Goal: Task Accomplishment & Management: Complete application form

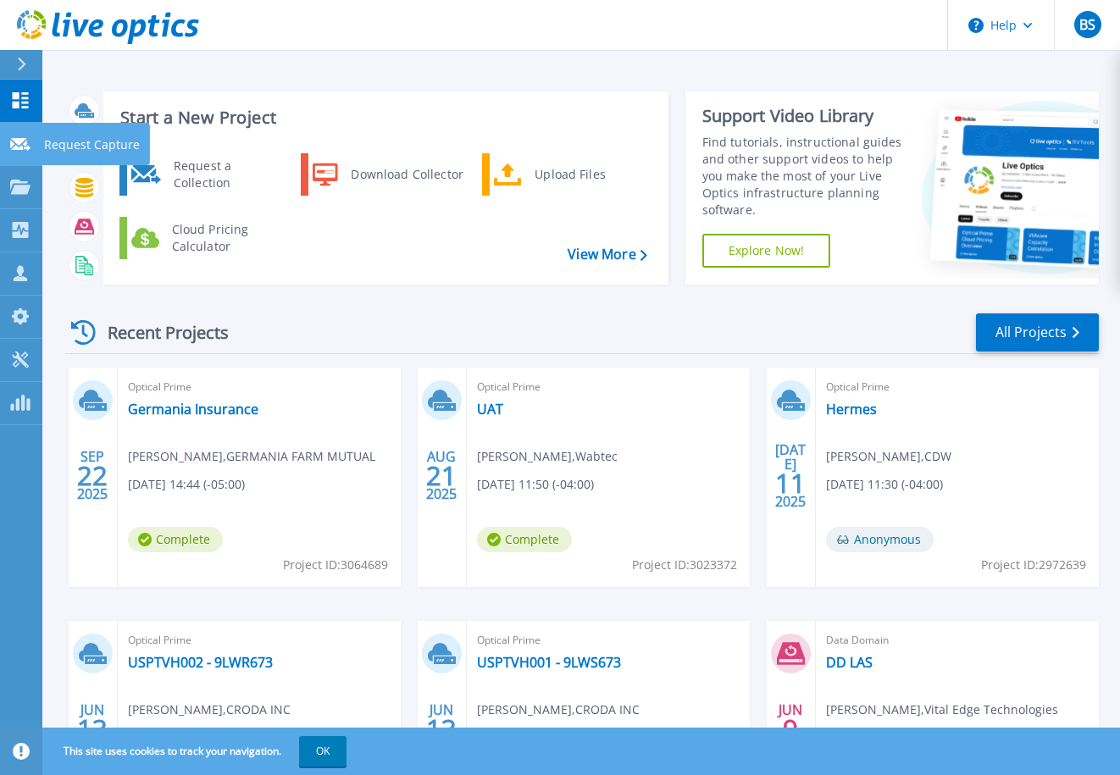
click at [20, 139] on icon at bounding box center [20, 144] width 20 height 13
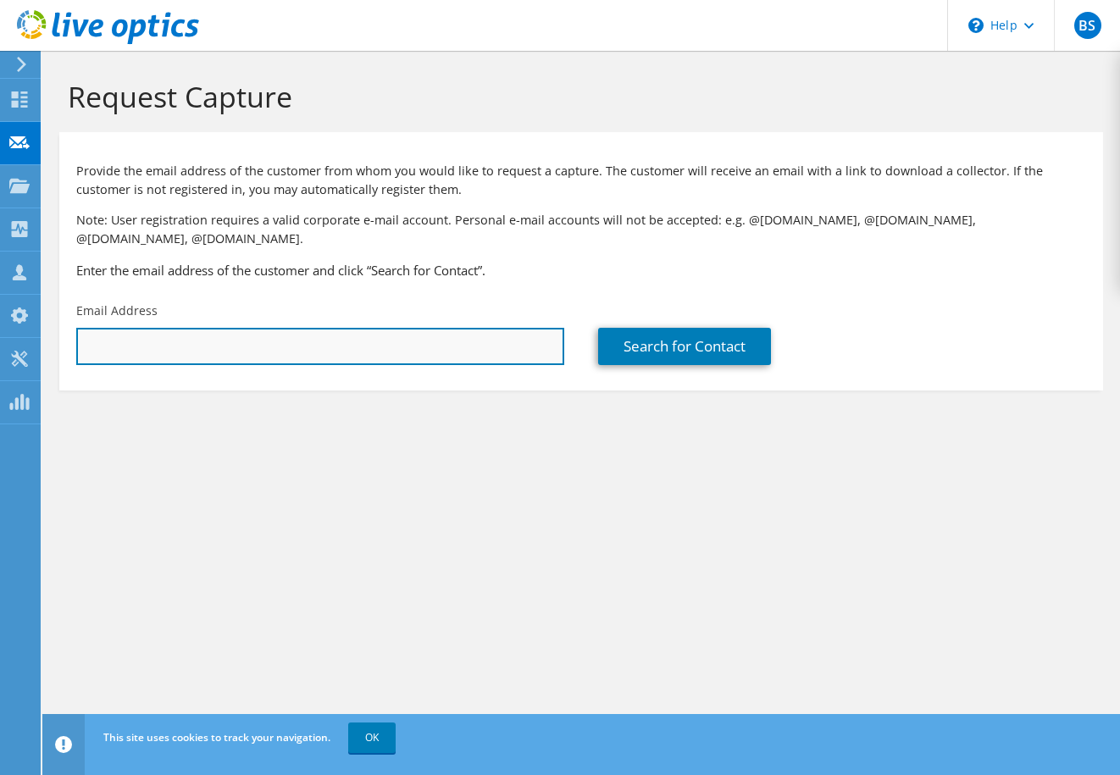
click at [141, 331] on input "text" at bounding box center [320, 346] width 488 height 37
paste input "cwalker@ivlus.net"
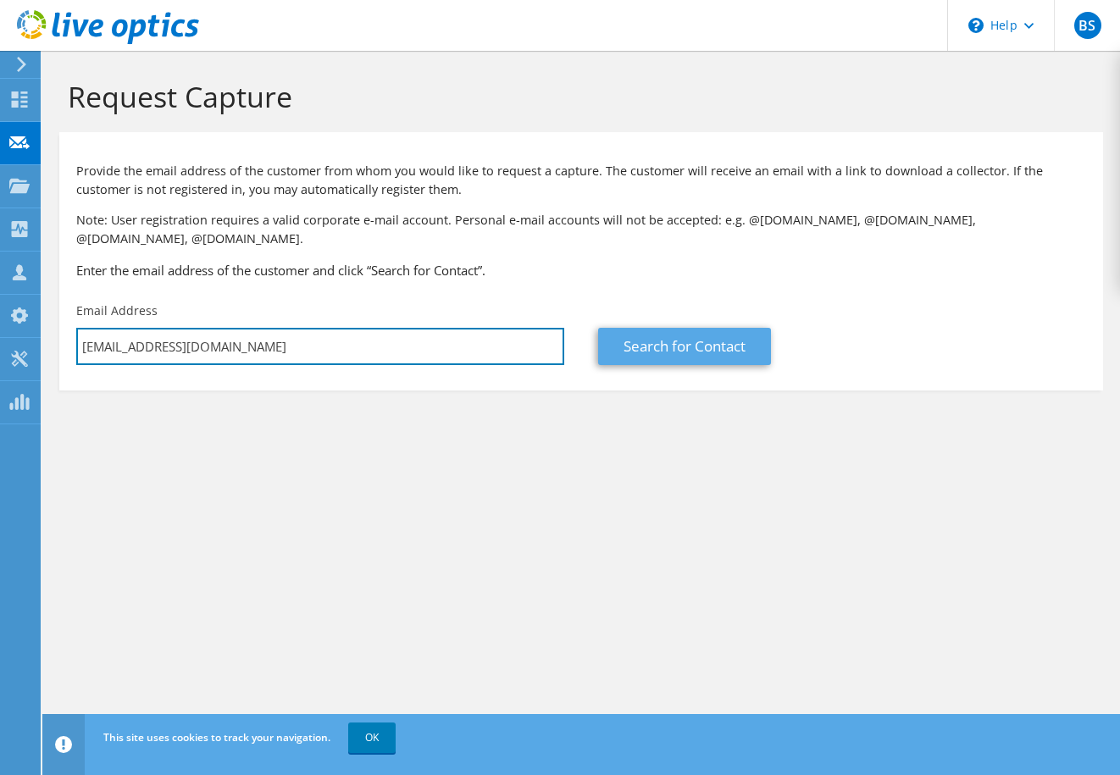
type input "cwalker@ivlus.net"
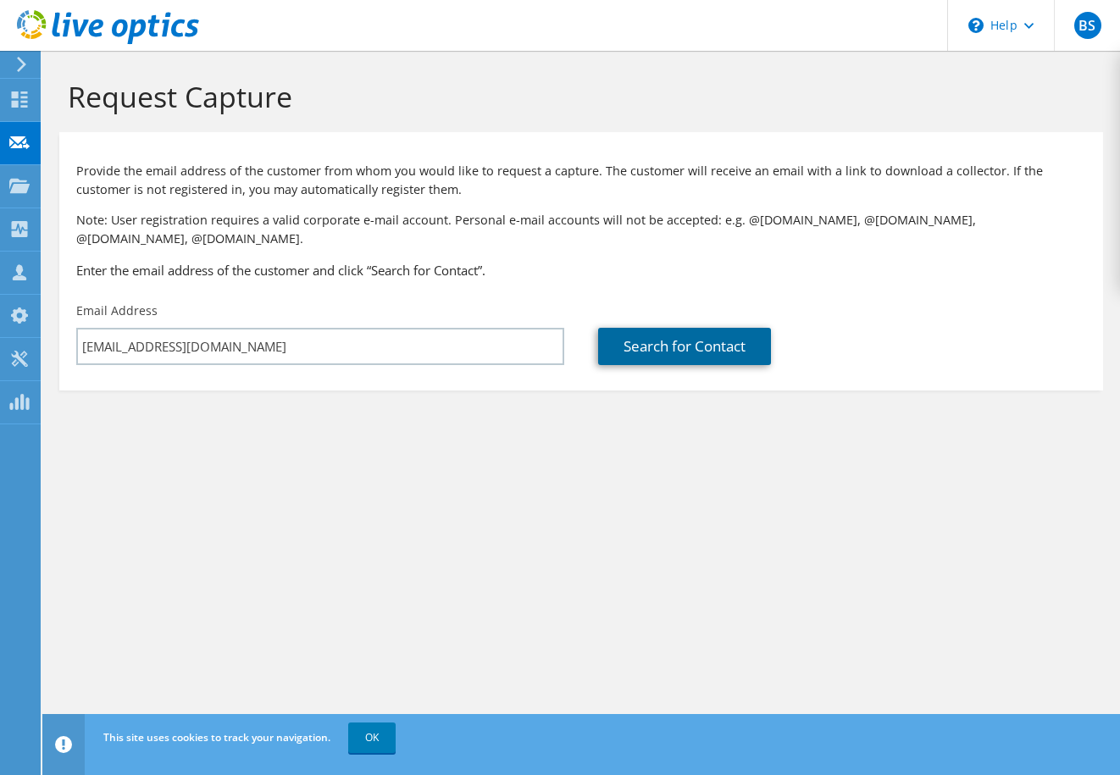
click at [656, 328] on link "Search for Contact" at bounding box center [684, 346] width 173 height 37
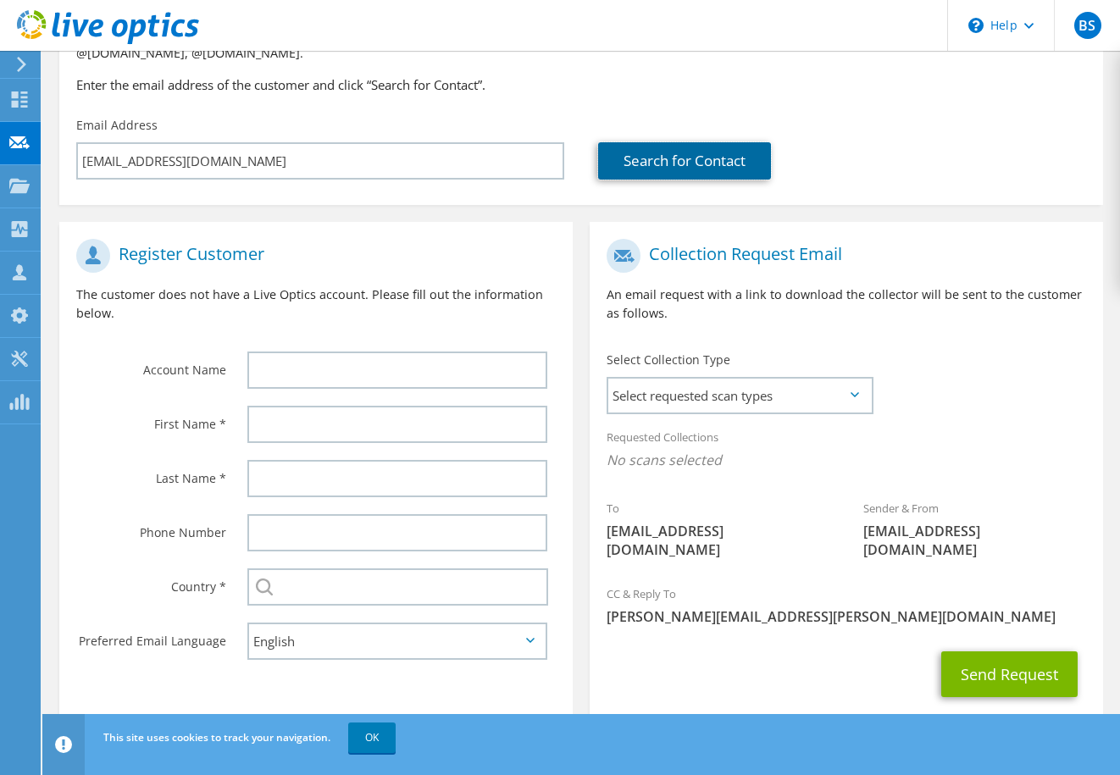
scroll to position [189, 0]
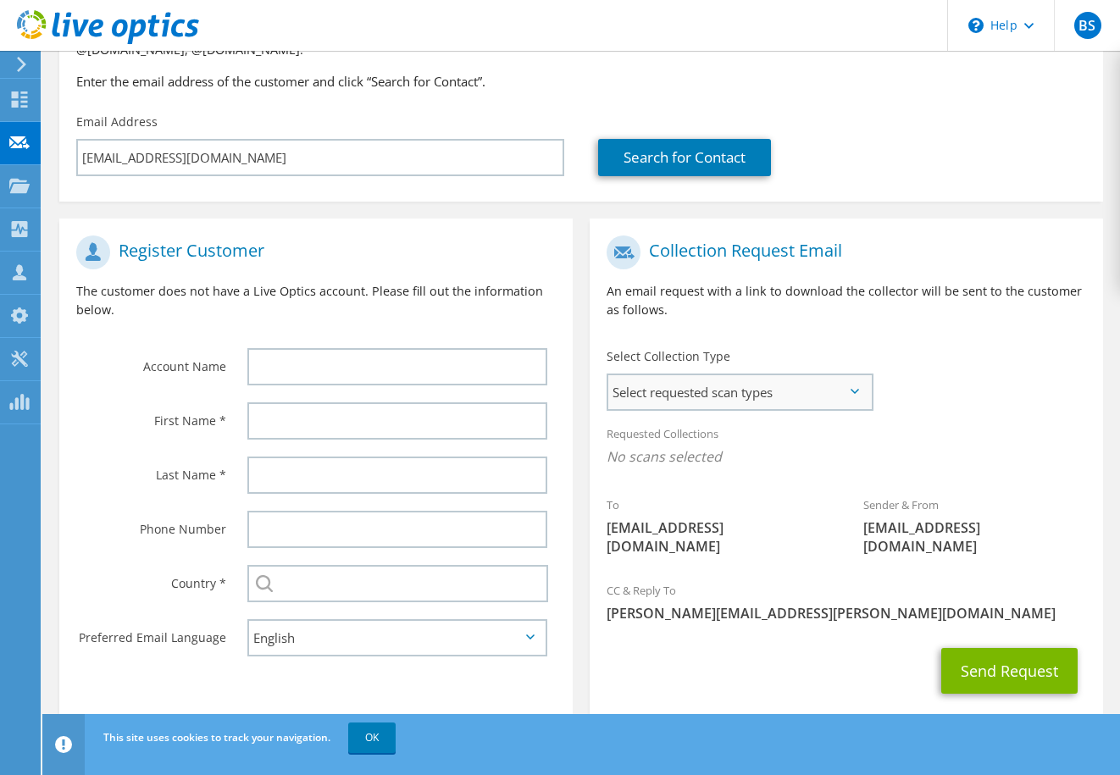
click at [855, 375] on span "Select requested scan types" at bounding box center [739, 392] width 263 height 34
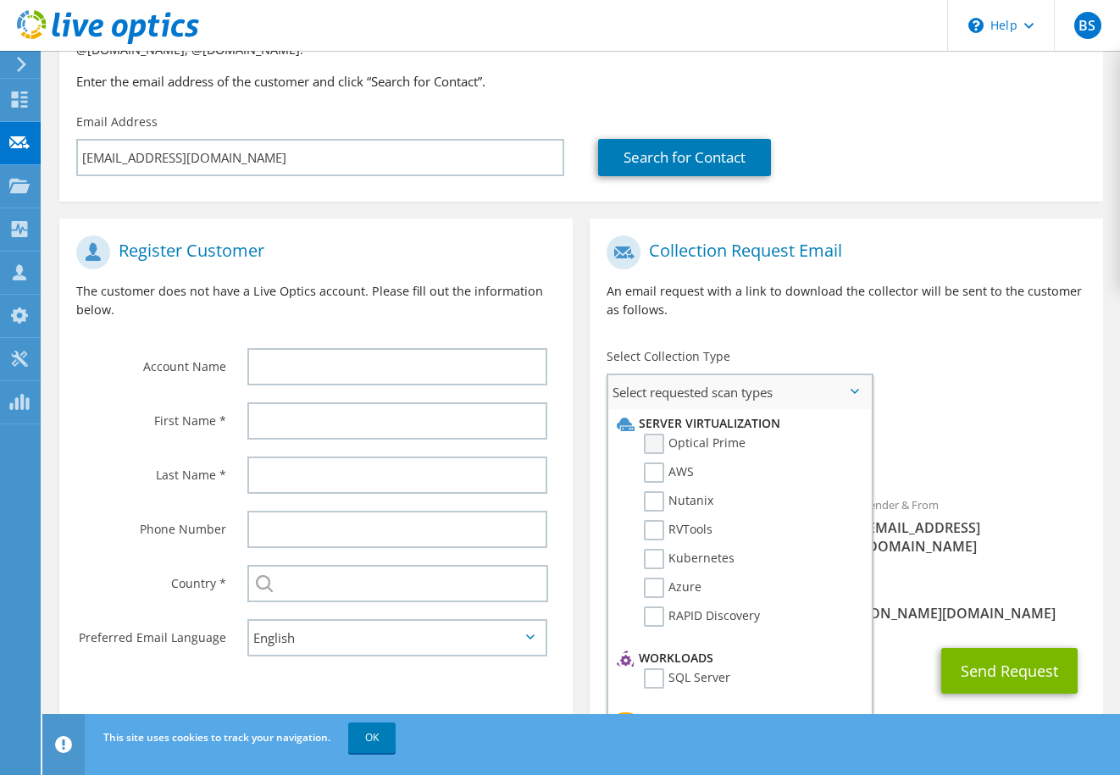
click at [655, 434] on label "Optical Prime" at bounding box center [695, 444] width 102 height 20
click at [0, 0] on input "Optical Prime" at bounding box center [0, 0] width 0 height 0
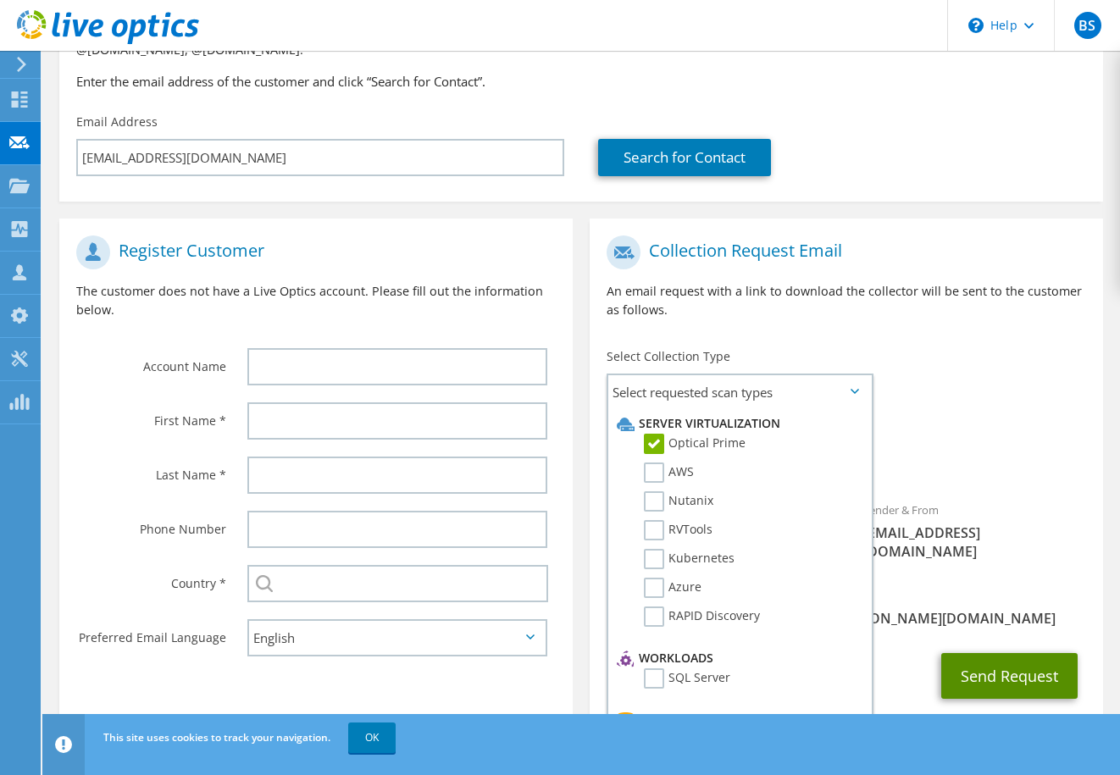
click at [982, 653] on button "Send Request" at bounding box center [1009, 676] width 136 height 46
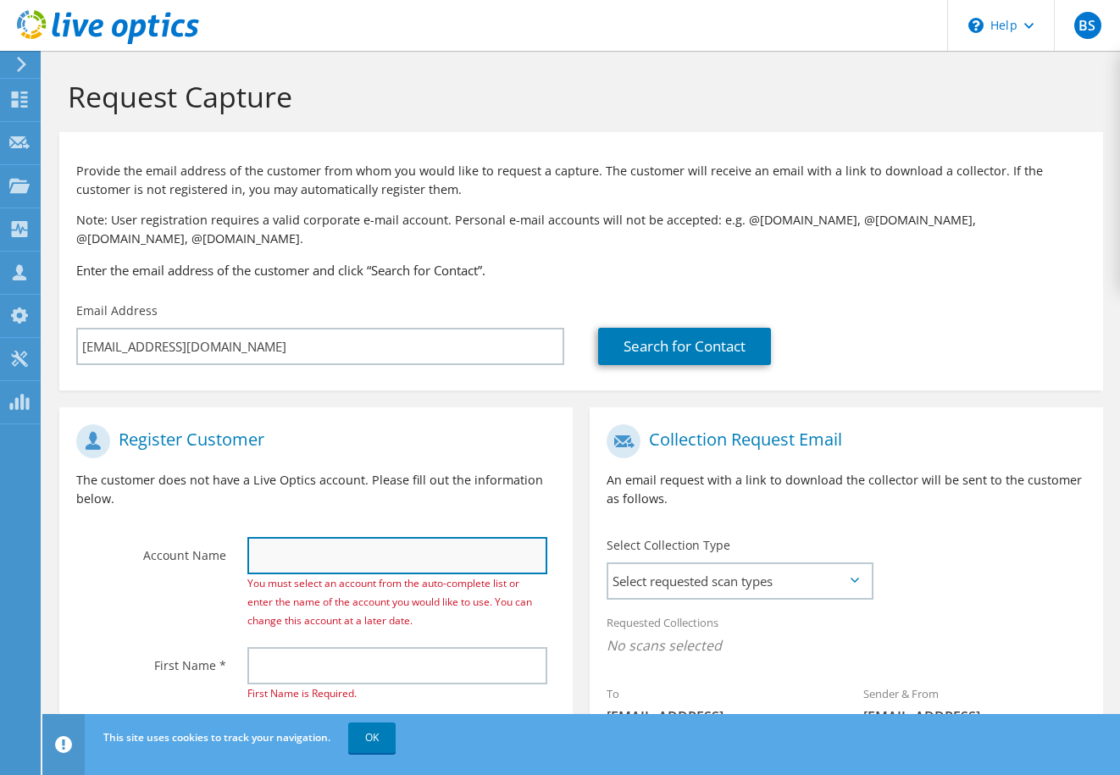
click at [283, 537] on input "text" at bounding box center [397, 555] width 300 height 37
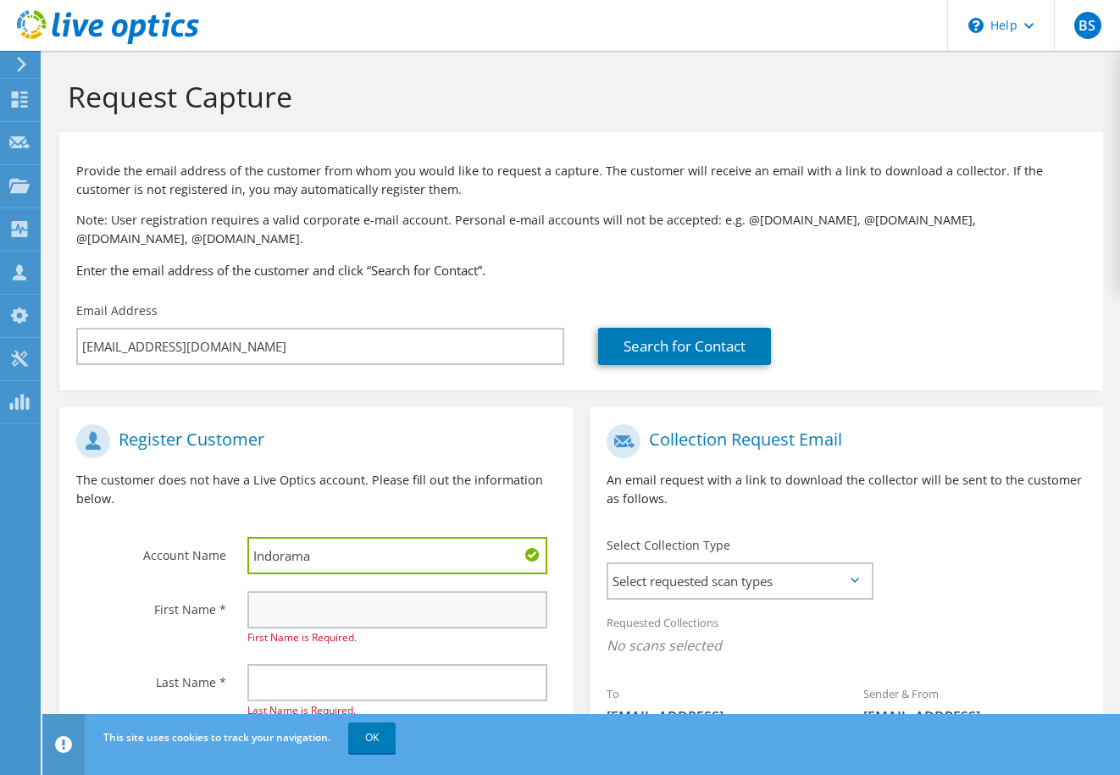
type input "Indorama"
click at [301, 591] on input "text" at bounding box center [397, 609] width 300 height 37
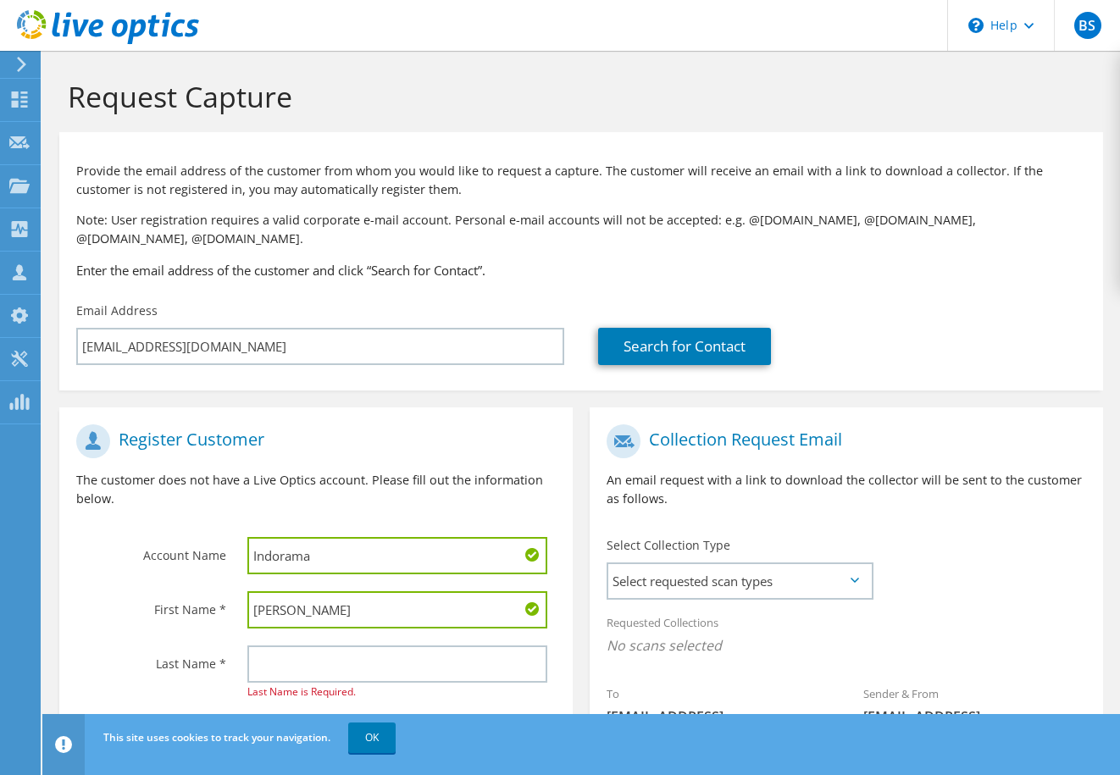
type input "Craig"
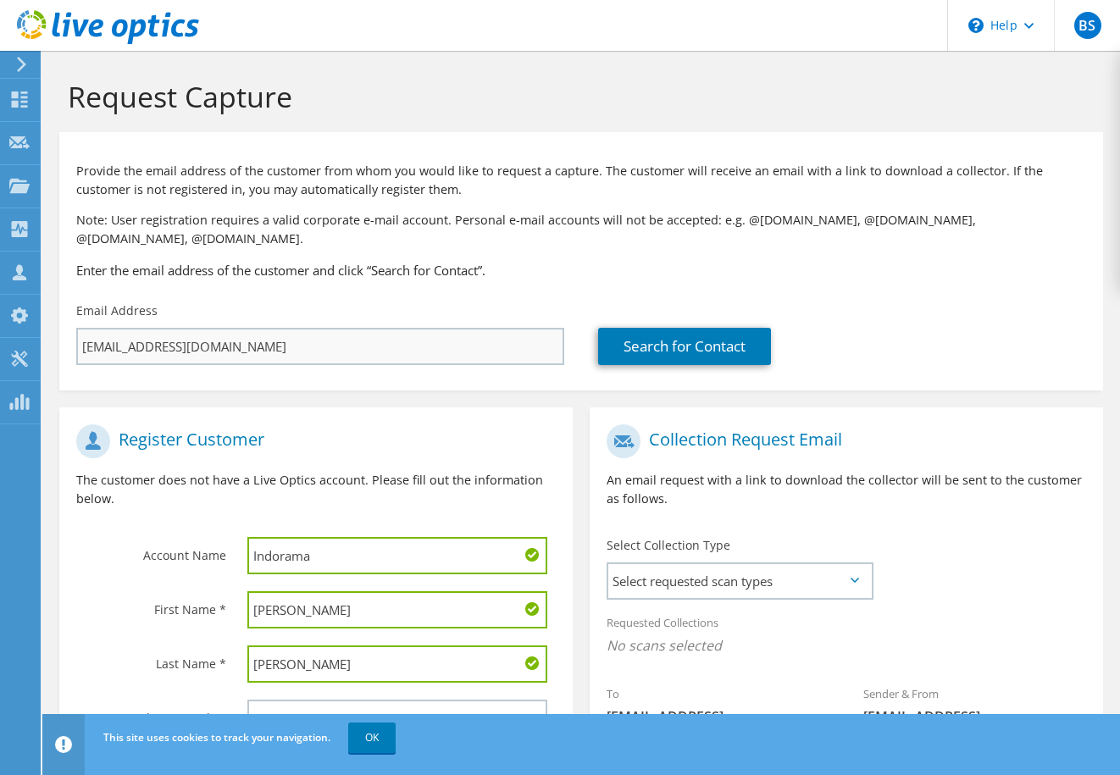
scroll to position [189, 0]
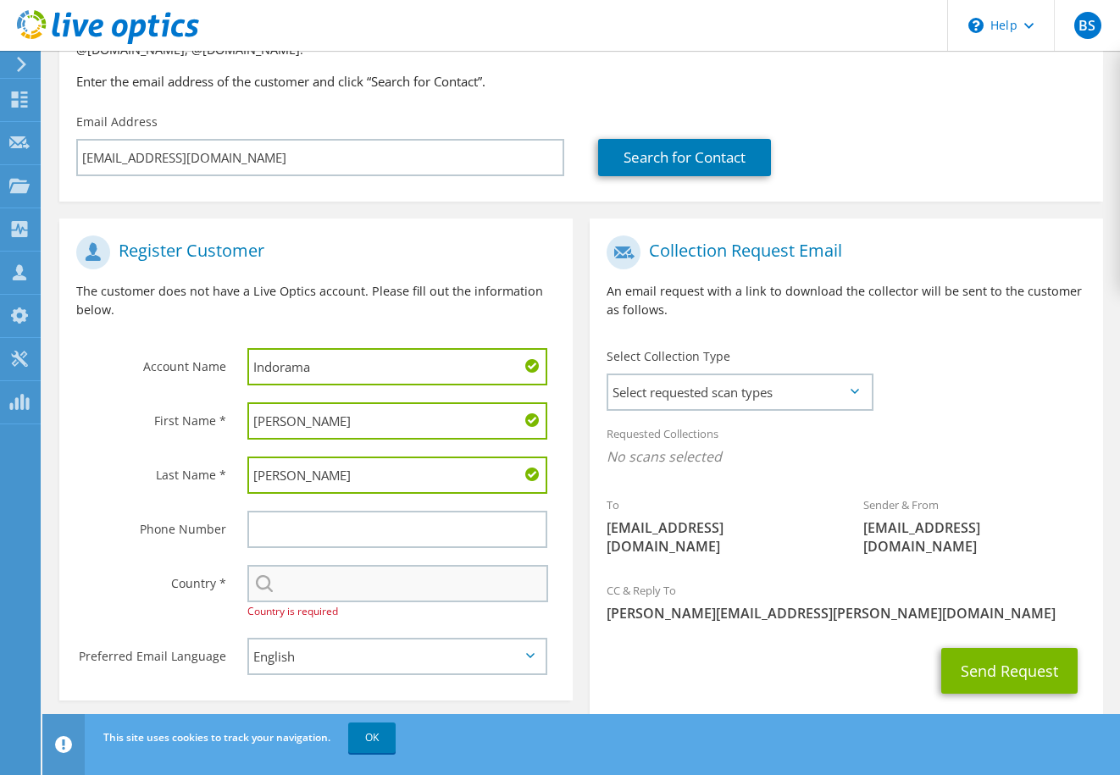
type input "Walker"
click at [318, 571] on input "text" at bounding box center [397, 583] width 301 height 37
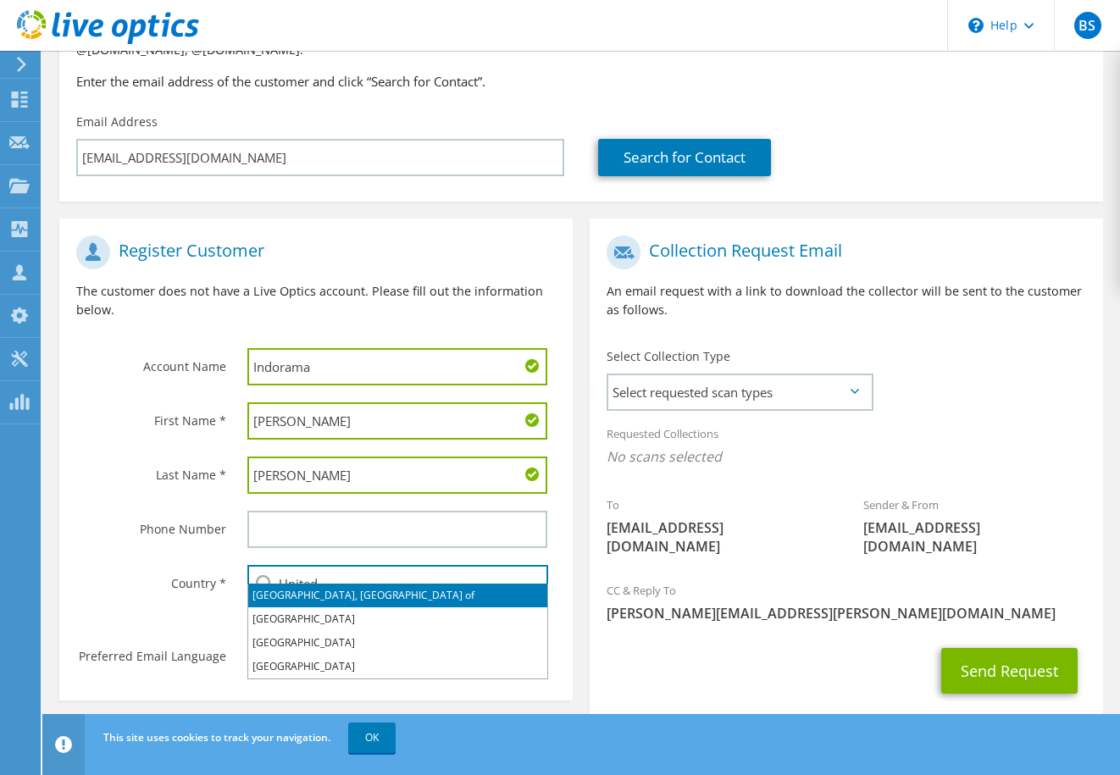
type input "United"
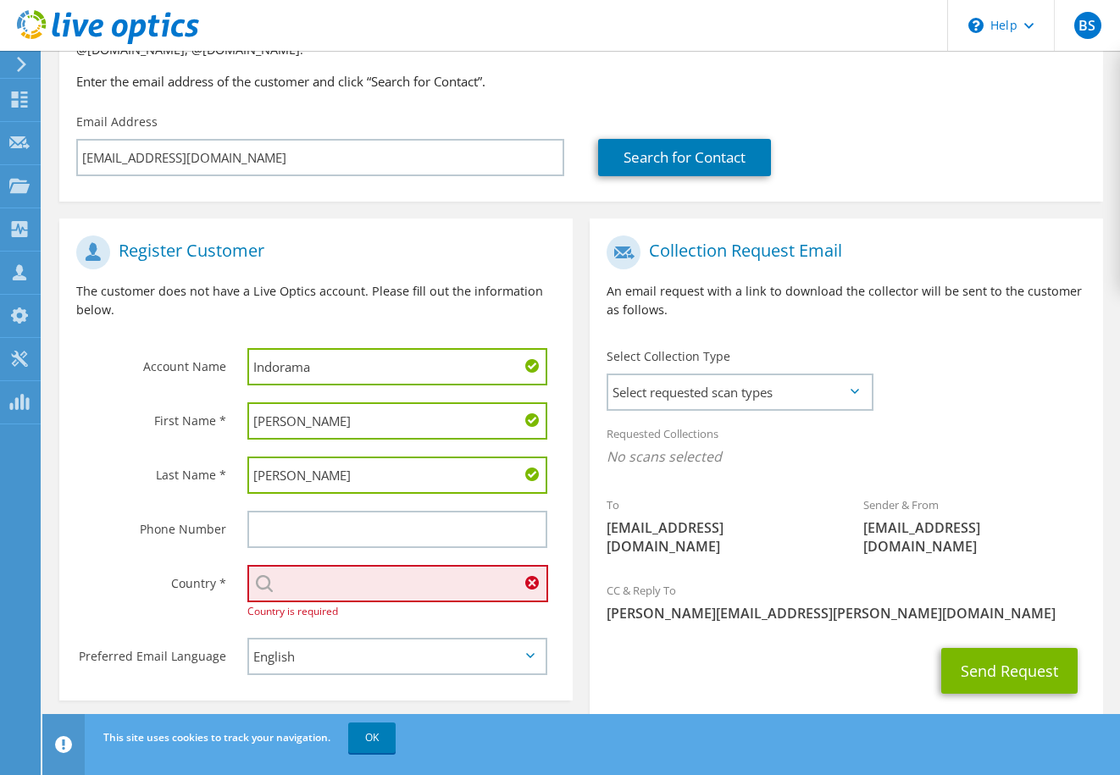
click at [378, 566] on input "text" at bounding box center [397, 583] width 301 height 37
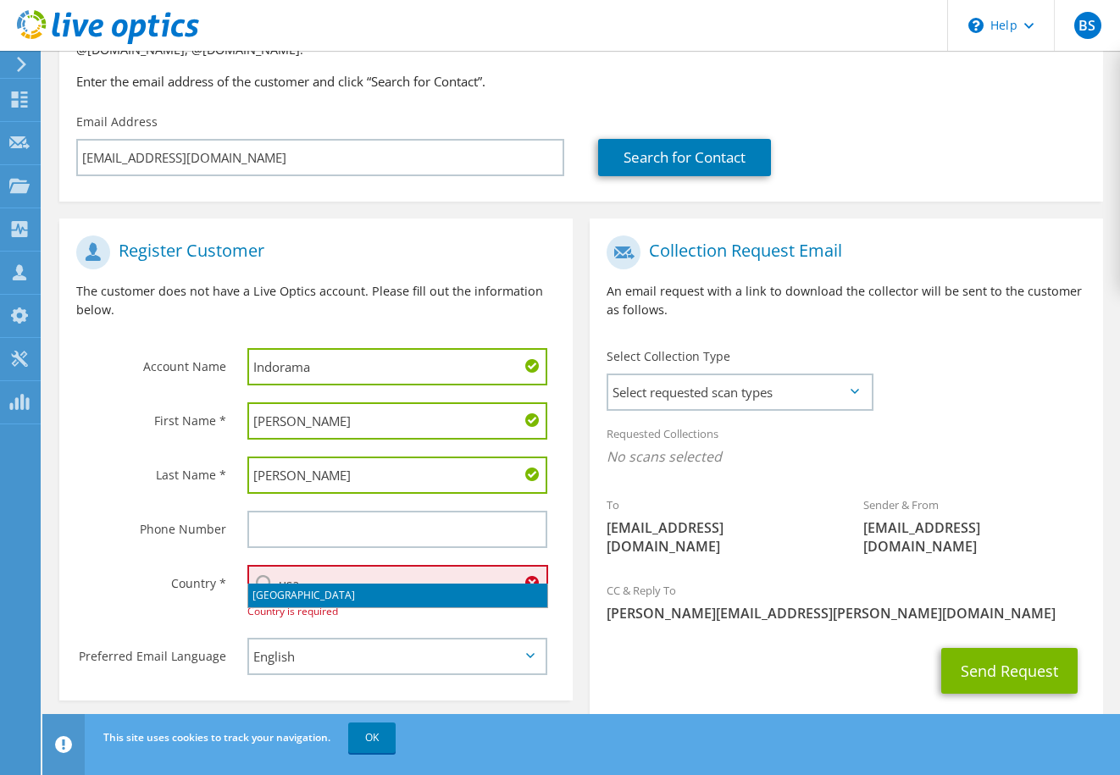
click at [307, 602] on li "[GEOGRAPHIC_DATA]" at bounding box center [397, 596] width 299 height 24
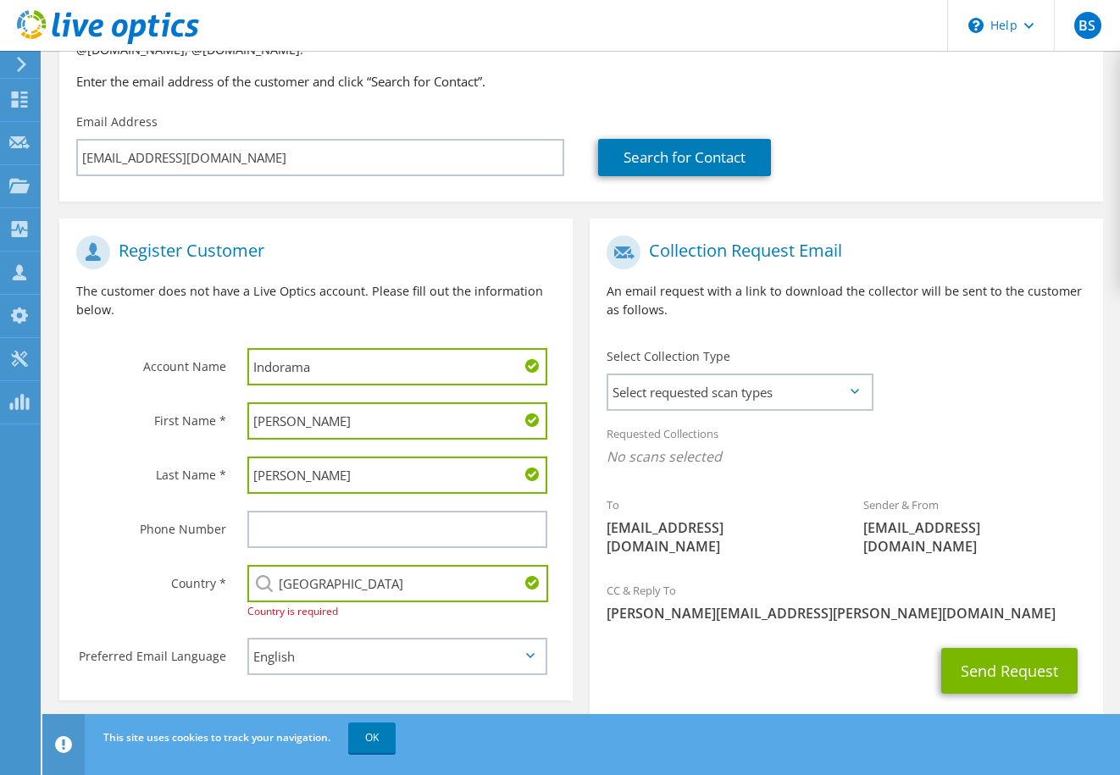
type input "[GEOGRAPHIC_DATA]"
drag, startPoint x: 802, startPoint y: 640, endPoint x: 862, endPoint y: 651, distance: 61.1
click at [827, 644] on div "Send Request" at bounding box center [845, 670] width 513 height 63
click at [987, 648] on button "Send Request" at bounding box center [1009, 671] width 136 height 46
